Goal: Task Accomplishment & Management: Manage account settings

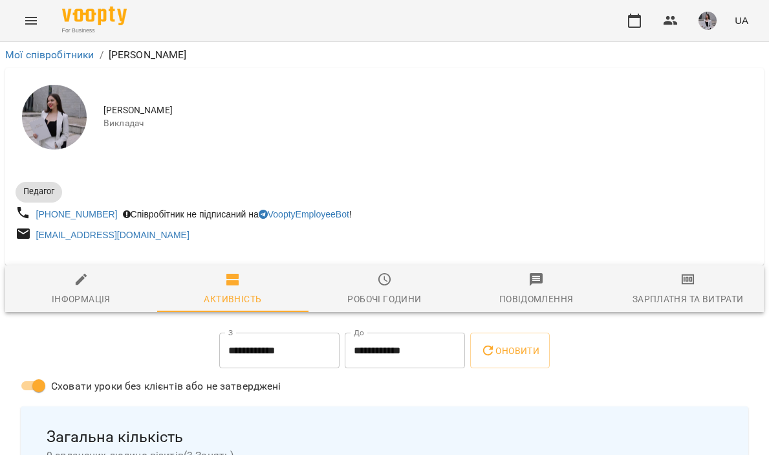
click at [38, 28] on icon "Menu" at bounding box center [31, 21] width 16 height 16
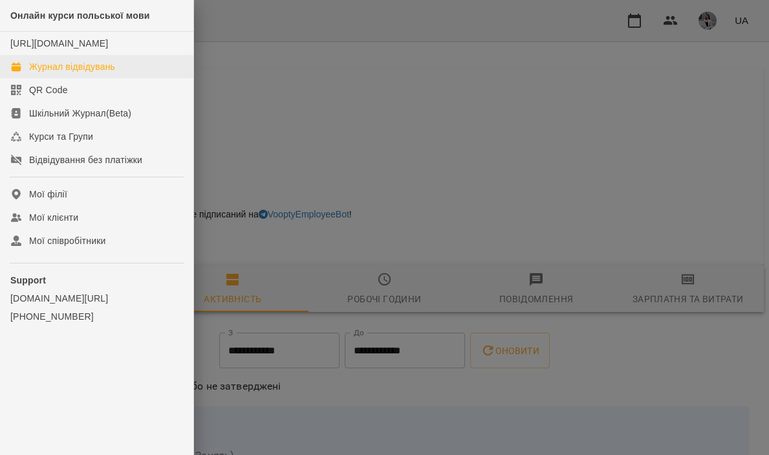
click at [59, 78] on link "Журнал відвідувань" at bounding box center [96, 66] width 193 height 23
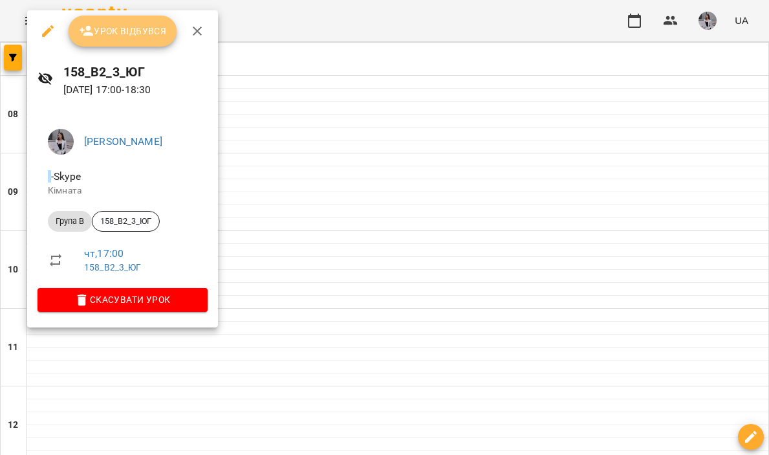
click at [129, 40] on button "Урок відбувся" at bounding box center [123, 31] width 109 height 31
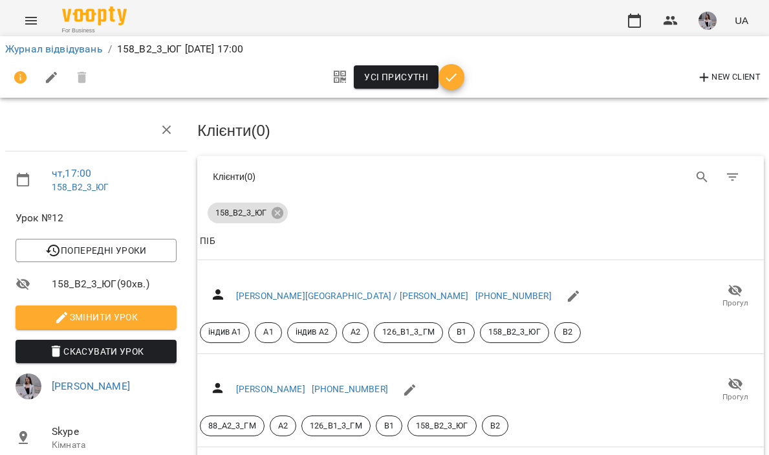
scroll to position [76, 0]
click at [452, 80] on icon "button" at bounding box center [452, 78] width 16 height 16
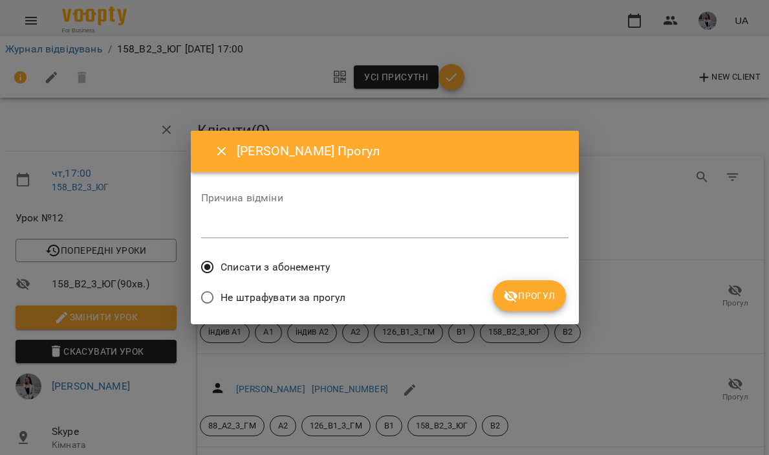
click at [515, 303] on span "Прогул" at bounding box center [529, 296] width 52 height 16
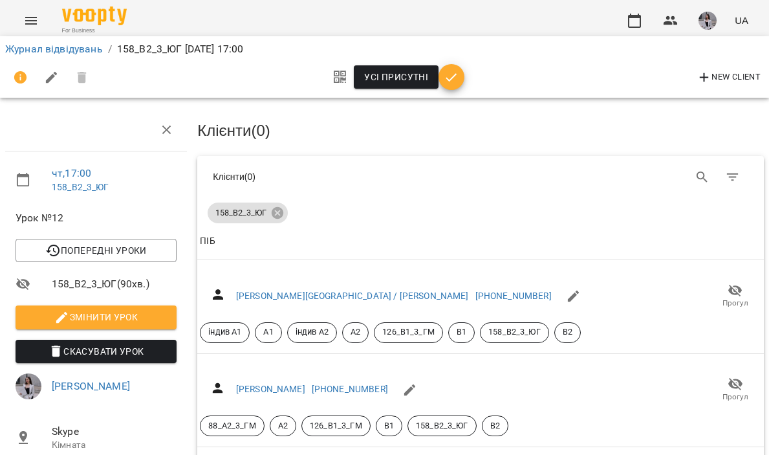
scroll to position [420, 0]
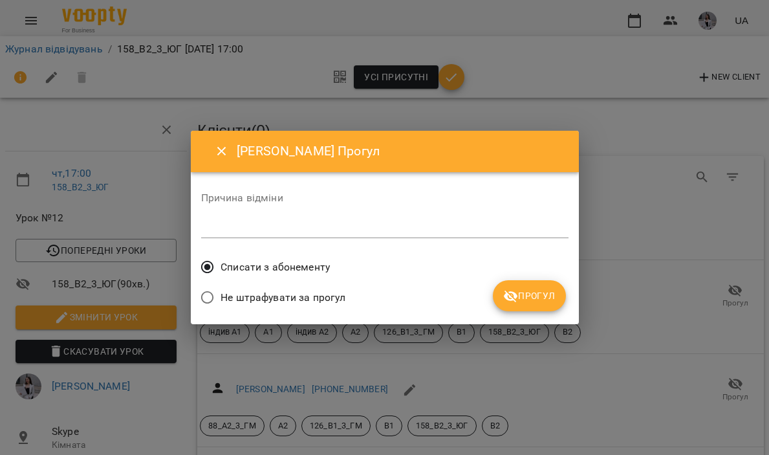
click at [529, 301] on span "Прогул" at bounding box center [529, 296] width 52 height 16
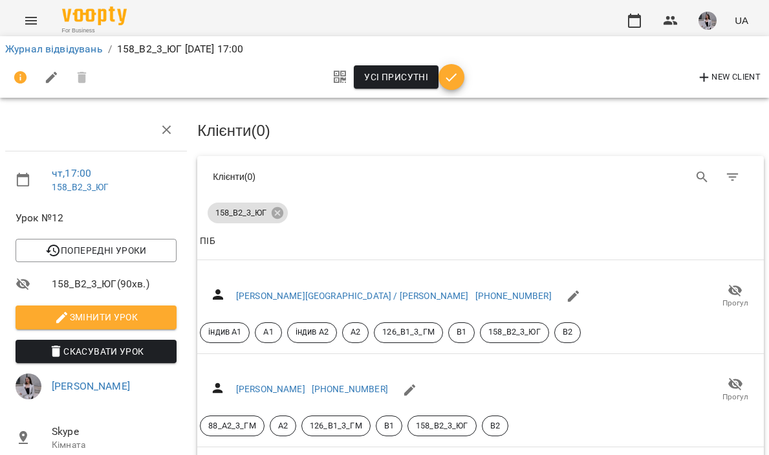
scroll to position [642, 0]
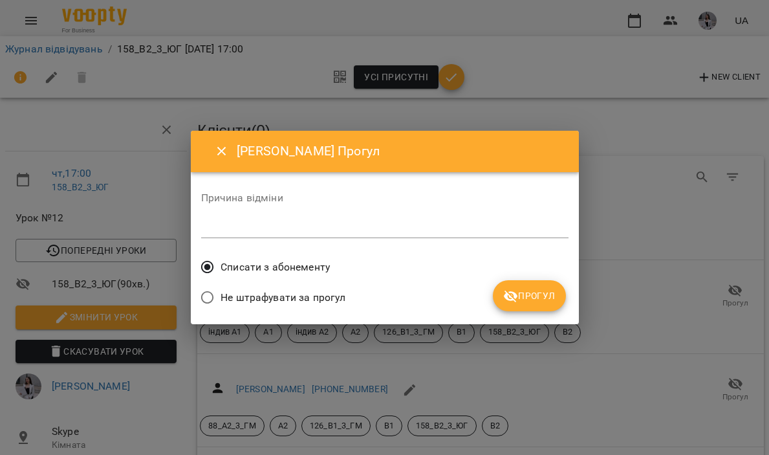
click at [530, 311] on button "Прогул" at bounding box center [529, 295] width 73 height 31
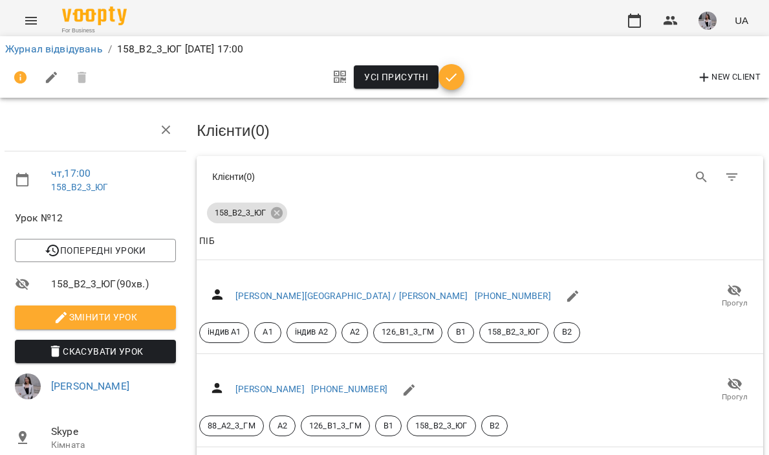
scroll to position [663, 1]
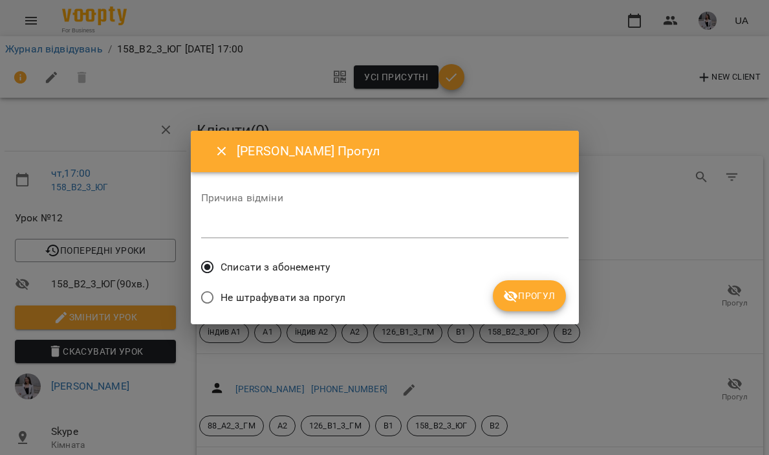
click at [516, 291] on icon "submit" at bounding box center [511, 297] width 16 height 16
